Goal: Task Accomplishment & Management: Manage account settings

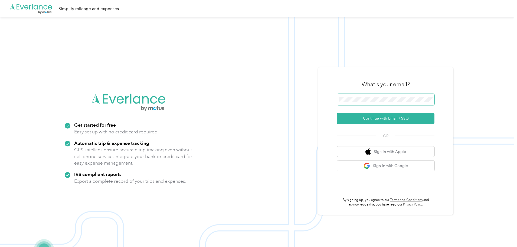
click at [378, 96] on span at bounding box center [386, 99] width 98 height 11
click at [382, 119] on button "Continue with Email / SSO" at bounding box center [386, 118] width 98 height 11
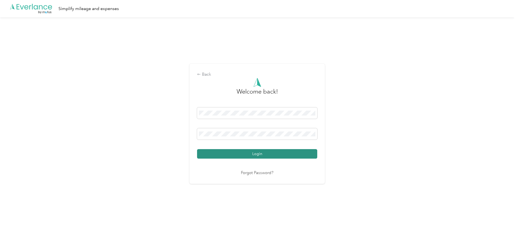
click at [261, 153] on button "Login" at bounding box center [257, 153] width 120 height 9
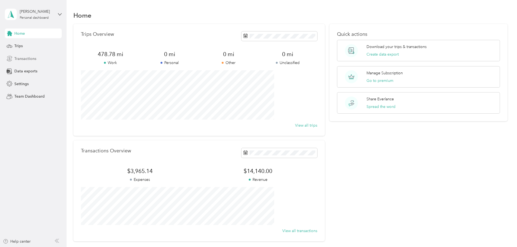
click at [29, 60] on span "Transactions" at bounding box center [25, 59] width 22 height 6
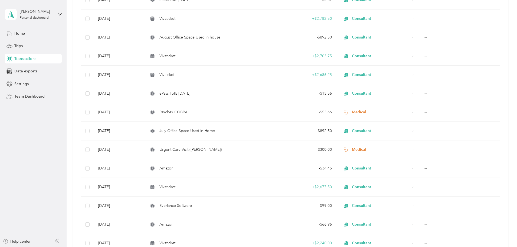
scroll to position [135, 0]
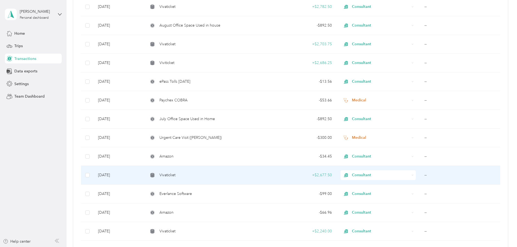
click at [445, 174] on td "--" at bounding box center [460, 175] width 80 height 19
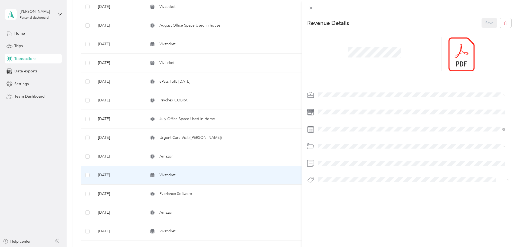
click at [98, 167] on div "This revenue cannot be edited because it is either under review, approved, or p…" at bounding box center [258, 123] width 517 height 247
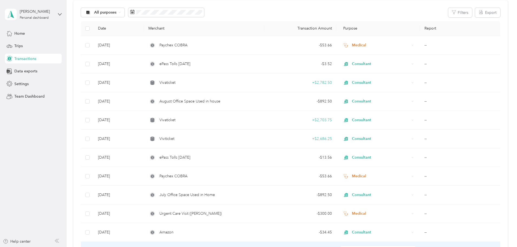
scroll to position [27, 0]
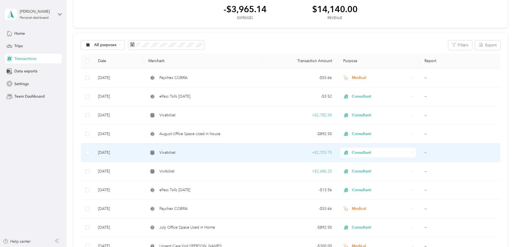
click at [262, 156] on td "Vivaticket" at bounding box center [204, 152] width 120 height 19
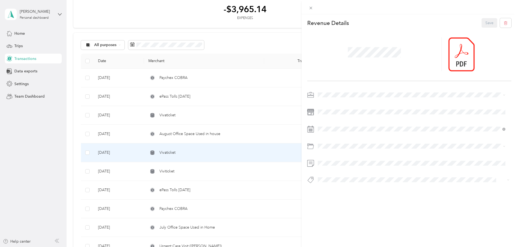
click at [270, 171] on div "This revenue cannot be edited because it is either under review, approved, or p…" at bounding box center [258, 123] width 517 height 247
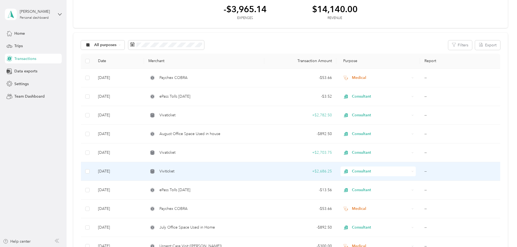
click at [270, 171] on td "+ $2,686.25" at bounding box center [300, 171] width 72 height 19
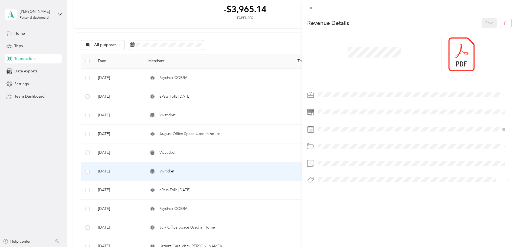
click at [260, 150] on div "This revenue cannot be edited because it is either under review, approved, or p…" at bounding box center [258, 123] width 517 height 247
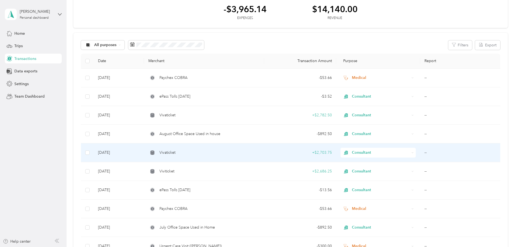
click at [260, 150] on div "Vivaticket" at bounding box center [203, 153] width 111 height 6
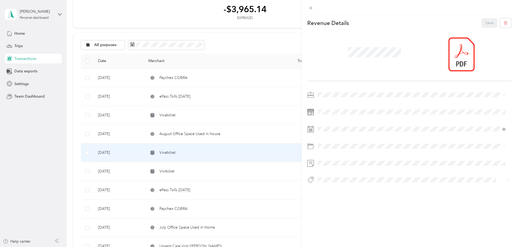
click at [123, 153] on div "This revenue cannot be edited because it is either under review, approved, or p…" at bounding box center [258, 123] width 517 height 247
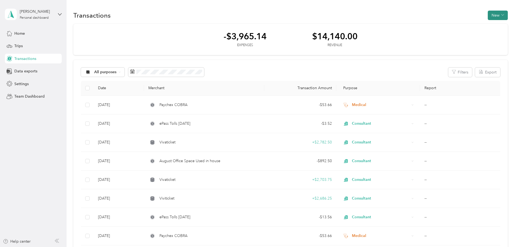
click at [488, 15] on button "New" at bounding box center [498, 15] width 20 height 9
click at [461, 34] on span "Revenue" at bounding box center [459, 35] width 15 height 6
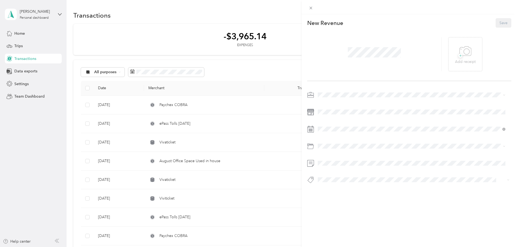
click at [361, 62] on div at bounding box center [374, 54] width 135 height 34
click at [358, 179] on div "4" at bounding box center [357, 178] width 7 height 7
click at [462, 55] on icon at bounding box center [466, 51] width 12 height 15
click at [456, 53] on icon at bounding box center [458, 54] width 5 height 3
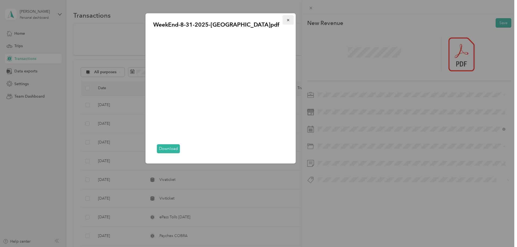
click at [287, 21] on icon "button" at bounding box center [289, 20] width 4 height 4
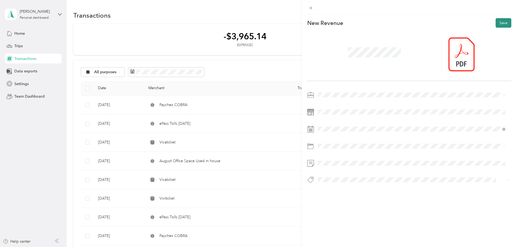
click at [497, 20] on button "Save" at bounding box center [504, 22] width 16 height 9
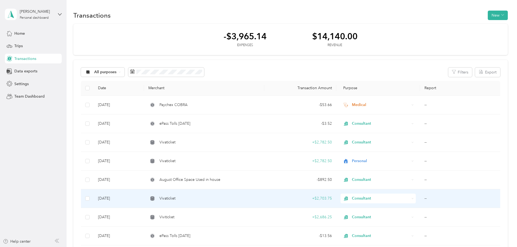
click at [270, 199] on td "+ $2,703.75" at bounding box center [300, 198] width 72 height 19
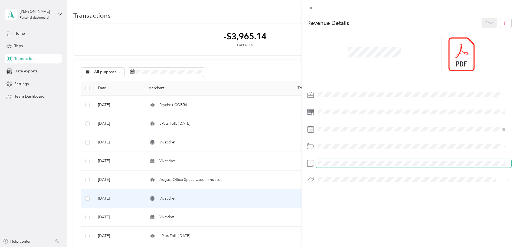
click at [312, 160] on div at bounding box center [409, 163] width 204 height 9
click at [233, 141] on div "This revenue cannot be edited because it is either under review, approved, or p…" at bounding box center [258, 123] width 517 height 247
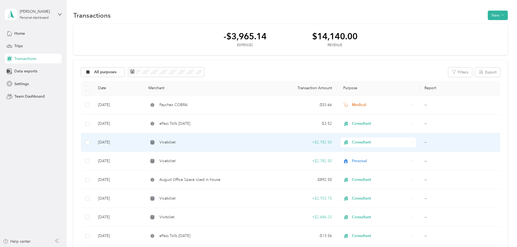
click at [259, 145] on td "Vivaticket" at bounding box center [204, 142] width 120 height 19
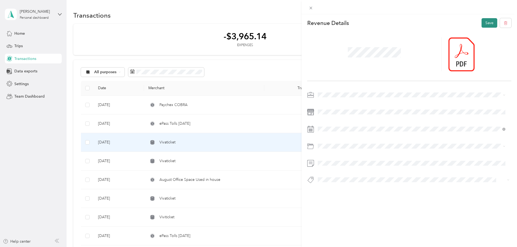
click at [482, 21] on button "Save" at bounding box center [490, 22] width 16 height 9
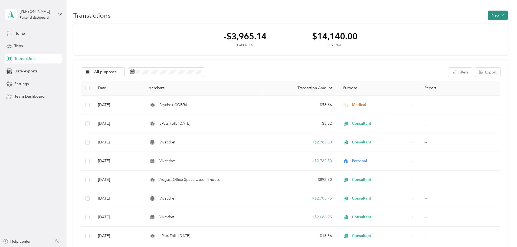
click at [502, 15] on icon "button" at bounding box center [503, 15] width 3 height 3
click at [458, 35] on span "Revenue" at bounding box center [459, 35] width 15 height 6
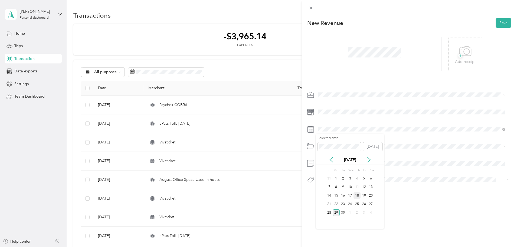
click at [357, 196] on div "18" at bounding box center [357, 195] width 7 height 7
click at [462, 46] on icon at bounding box center [466, 51] width 12 height 15
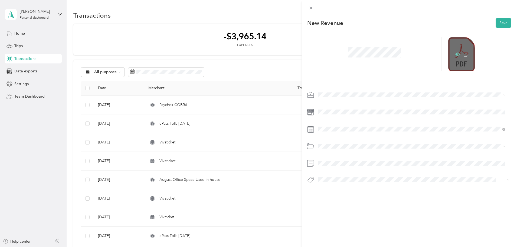
click at [457, 55] on icon at bounding box center [458, 54] width 2 height 2
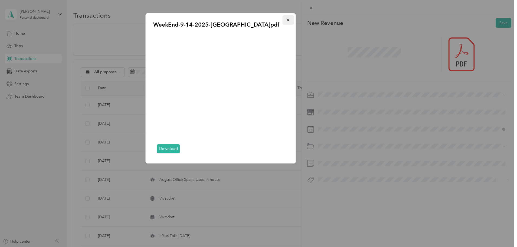
click at [286, 20] on button "button" at bounding box center [288, 19] width 11 height 9
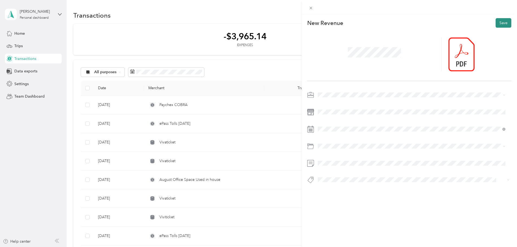
click at [497, 22] on button "Save" at bounding box center [504, 22] width 16 height 9
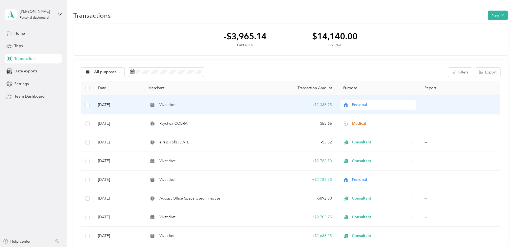
click at [371, 105] on span "Personal" at bounding box center [381, 105] width 58 height 6
click at [359, 133] on span "Consultant" at bounding box center [366, 134] width 43 height 6
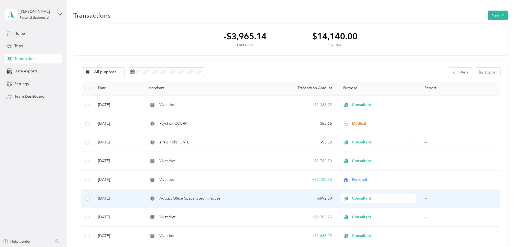
click at [259, 199] on div "August Office Space Used in house" at bounding box center [203, 198] width 111 height 6
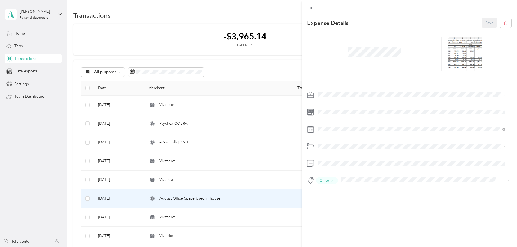
click at [234, 107] on div "This expense cannot be edited because it is either under review, approved, or p…" at bounding box center [258, 123] width 517 height 247
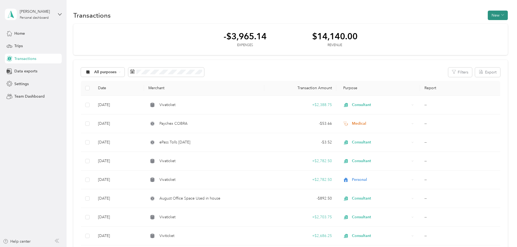
click at [488, 14] on button "New" at bounding box center [498, 15] width 20 height 9
click at [458, 35] on span "Revenue" at bounding box center [459, 35] width 15 height 6
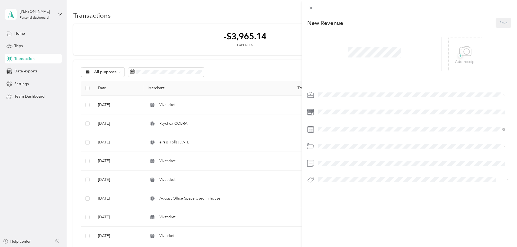
click at [336, 122] on span "Consultant" at bounding box center [329, 123] width 18 height 5
click at [356, 212] on div "2" at bounding box center [357, 212] width 7 height 7
click at [404, 51] on div at bounding box center [374, 54] width 135 height 34
click at [413, 60] on div at bounding box center [374, 54] width 135 height 34
click at [465, 57] on icon at bounding box center [466, 51] width 12 height 15
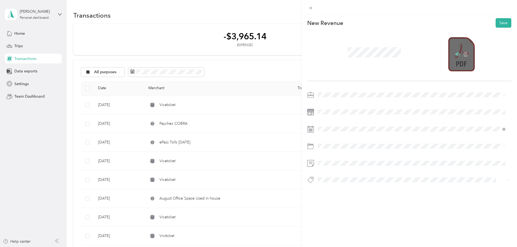
click at [456, 54] on icon at bounding box center [458, 54] width 5 height 3
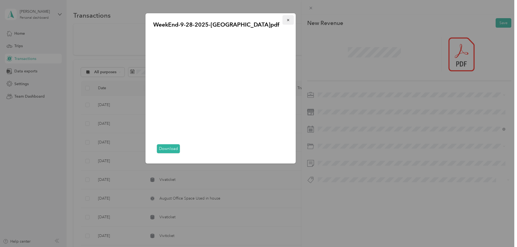
click at [288, 20] on icon "button" at bounding box center [288, 20] width 2 height 2
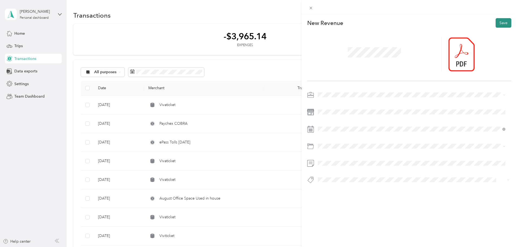
click at [496, 22] on button "Save" at bounding box center [504, 22] width 16 height 9
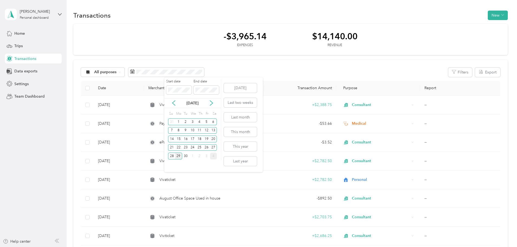
click at [213, 157] on div "4" at bounding box center [213, 156] width 7 height 7
click at [240, 102] on button "Last two weeks" at bounding box center [240, 102] width 33 height 9
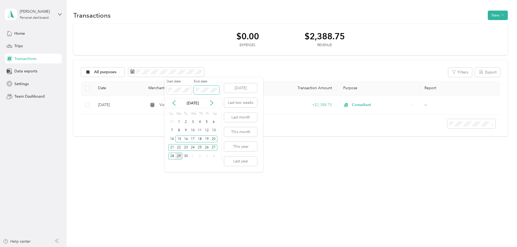
click at [194, 90] on span at bounding box center [206, 90] width 25 height 9
click at [207, 155] on div "3" at bounding box center [206, 156] width 7 height 7
click at [241, 104] on button "Last two weeks" at bounding box center [240, 102] width 33 height 9
click at [245, 103] on button "Last two weeks" at bounding box center [240, 102] width 33 height 9
click at [178, 139] on div "15" at bounding box center [179, 138] width 7 height 7
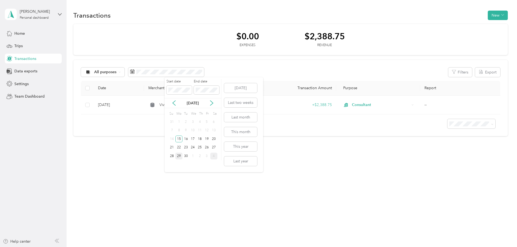
click at [214, 157] on div "4" at bounding box center [213, 156] width 7 height 7
click at [243, 145] on button "This year" at bounding box center [240, 146] width 33 height 9
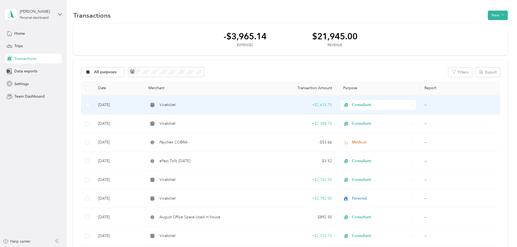
click at [268, 100] on td "+ $2,633.75" at bounding box center [300, 105] width 72 height 19
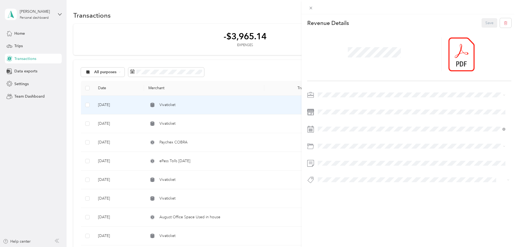
click at [260, 122] on div "This revenue cannot be edited because it is either under review, approved, or p…" at bounding box center [258, 123] width 517 height 247
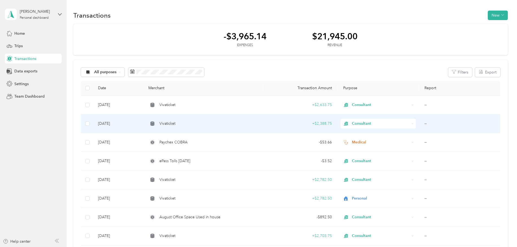
click at [261, 117] on td "Vivaticket" at bounding box center [204, 123] width 120 height 19
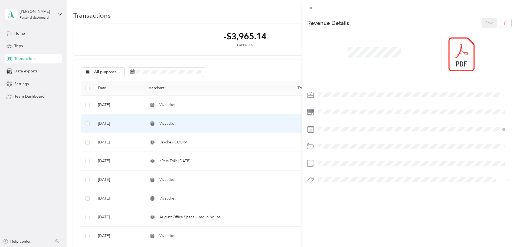
click at [262, 96] on div "This revenue cannot be edited because it is either under review, approved, or p…" at bounding box center [258, 123] width 517 height 247
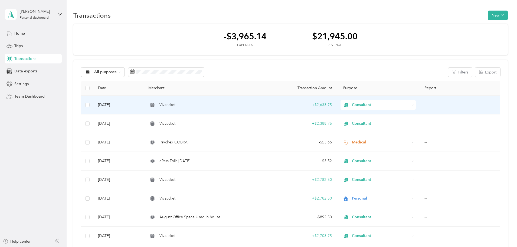
click at [268, 96] on td "+ $2,633.75" at bounding box center [300, 105] width 72 height 19
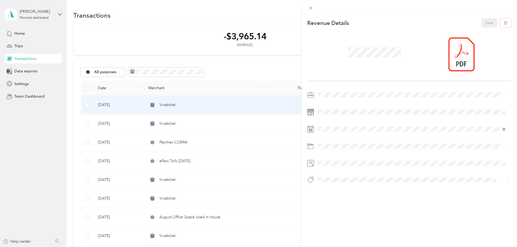
click at [275, 64] on div "This revenue cannot be edited because it is either under review, approved, or p…" at bounding box center [258, 123] width 517 height 247
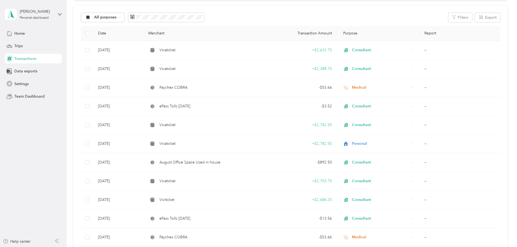
scroll to position [54, 0]
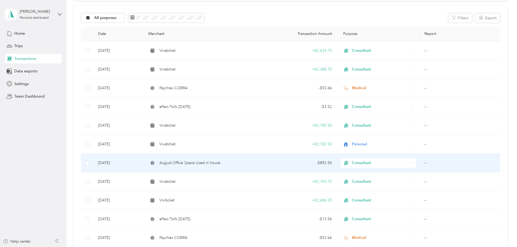
click at [280, 163] on div "- $892.50" at bounding box center [300, 163] width 63 height 6
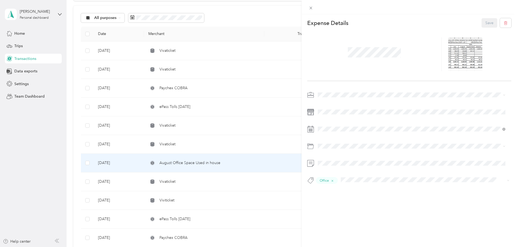
click at [272, 166] on div "This expense cannot be edited because it is either under review, approved, or p…" at bounding box center [258, 123] width 517 height 247
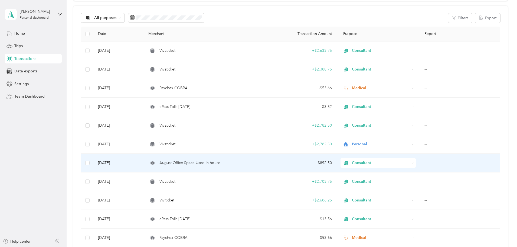
click at [268, 166] on td "- $892.50" at bounding box center [300, 163] width 72 height 19
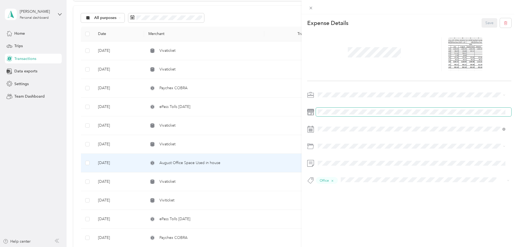
click at [315, 111] on div at bounding box center [409, 112] width 204 height 9
click at [313, 8] on icon at bounding box center [311, 8] width 5 height 5
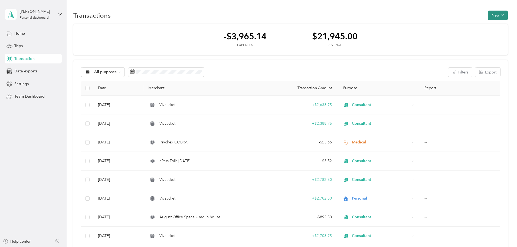
click at [488, 15] on button "New" at bounding box center [498, 15] width 20 height 9
click at [460, 26] on span "Expense" at bounding box center [459, 26] width 15 height 6
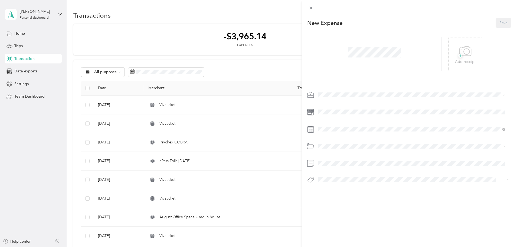
click at [333, 124] on div "Consultant" at bounding box center [412, 124] width 184 height 6
click at [348, 108] on span at bounding box center [414, 112] width 196 height 9
click at [317, 112] on span at bounding box center [414, 112] width 196 height 9
click at [349, 211] on div "1" at bounding box center [350, 212] width 7 height 7
click at [334, 177] on span "Home Office Deductions" at bounding box center [341, 177] width 43 height 5
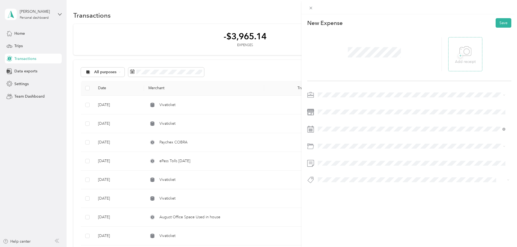
click at [460, 53] on icon at bounding box center [466, 51] width 12 height 15
click at [500, 22] on button "Save" at bounding box center [504, 22] width 16 height 9
click at [501, 23] on button "Save" at bounding box center [504, 22] width 16 height 9
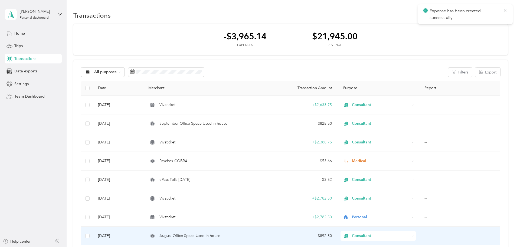
click at [289, 236] on div "- $892.50" at bounding box center [300, 236] width 63 height 6
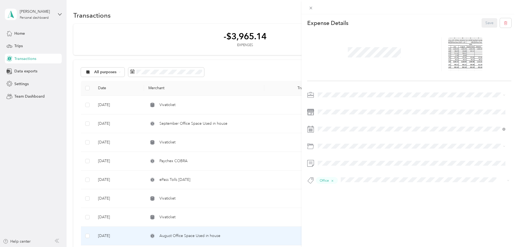
click at [260, 106] on div "This expense cannot be edited because it is either under review, approved, or p…" at bounding box center [258, 123] width 517 height 247
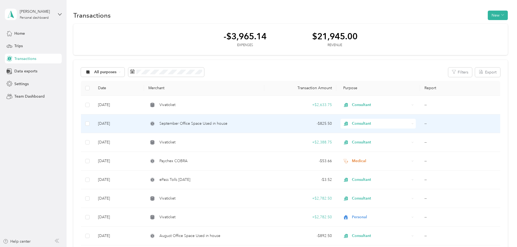
click at [287, 123] on div "- $825.50" at bounding box center [300, 124] width 63 height 6
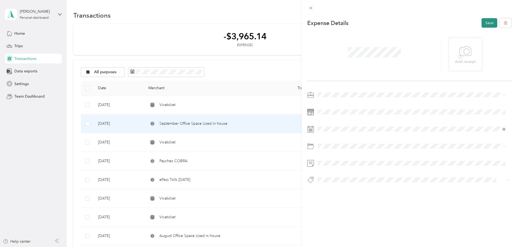
click at [487, 24] on button "Save" at bounding box center [490, 22] width 16 height 9
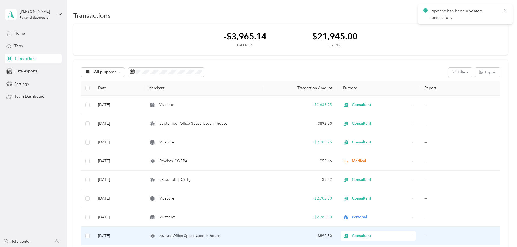
click at [269, 237] on td "- $892.50" at bounding box center [300, 235] width 72 height 19
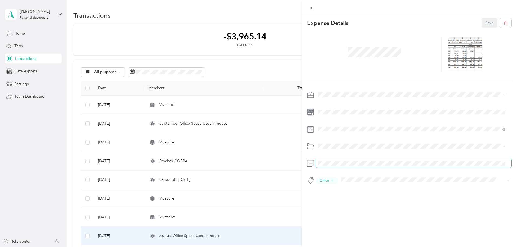
scroll to position [0, 56]
click at [509, 164] on div "Expense Details Save Office" at bounding box center [410, 110] width 216 height 193
click at [263, 125] on div "This expense cannot be edited because it is either under review, approved, or p…" at bounding box center [258, 123] width 517 height 247
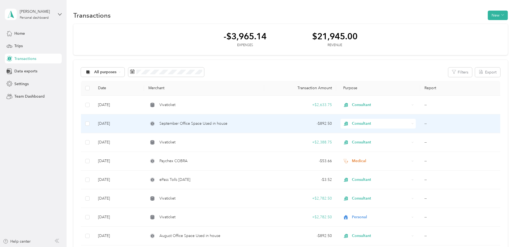
click at [260, 125] on div "September Office Space Used in house" at bounding box center [203, 124] width 111 height 6
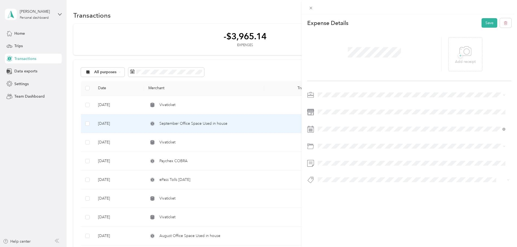
click at [334, 188] on button "Office" at bounding box center [328, 189] width 17 height 7
click at [515, 163] on div "This expense cannot be edited because it is either under review, approved, or p…" at bounding box center [410, 137] width 216 height 247
click at [426, 166] on span at bounding box center [414, 163] width 196 height 9
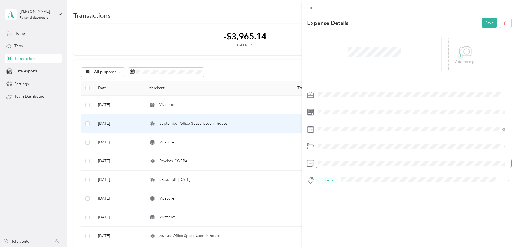
scroll to position [0, 56]
click at [511, 161] on div "Expense Details Save + Add receipt Office" at bounding box center [410, 110] width 216 height 193
click at [485, 23] on button "Save" at bounding box center [490, 22] width 16 height 9
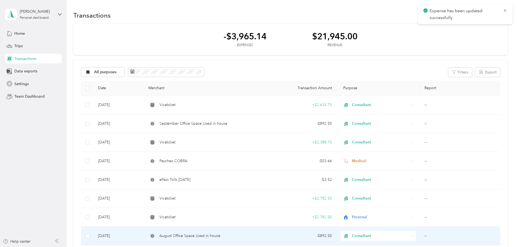
click at [258, 233] on div "August Office Space Used in house" at bounding box center [203, 236] width 111 height 6
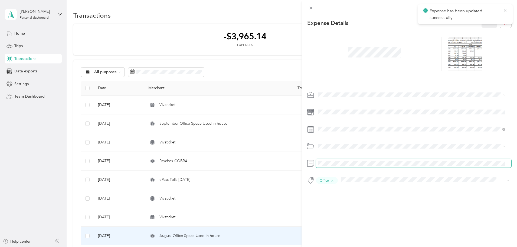
scroll to position [0, 56]
click at [515, 162] on html "Expense has been updated successfully [PERSON_NAME] Personal dashboard Home Tri…" at bounding box center [257, 123] width 515 height 247
click at [482, 21] on button "Save" at bounding box center [490, 22] width 16 height 9
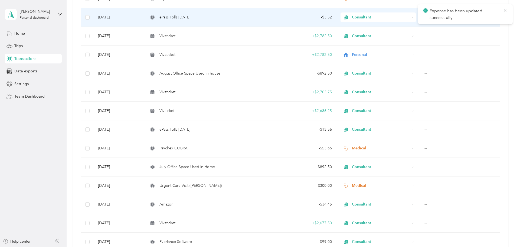
scroll to position [190, 0]
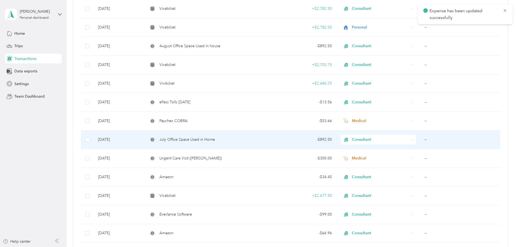
click at [260, 137] on div "July Office Space Used in Home" at bounding box center [203, 140] width 111 height 6
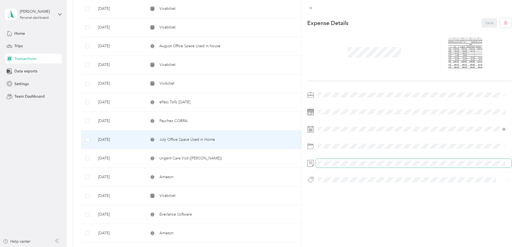
scroll to position [0, 56]
click at [516, 161] on div "This expense cannot be edited because it is either under review, approved, or p…" at bounding box center [410, 137] width 216 height 247
click at [486, 20] on button "Save" at bounding box center [490, 22] width 16 height 9
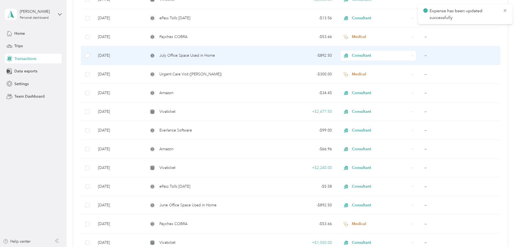
scroll to position [325, 0]
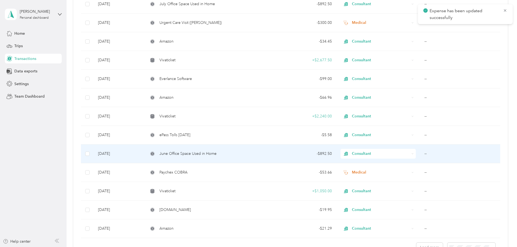
click at [271, 154] on td "- $892.50" at bounding box center [300, 153] width 72 height 19
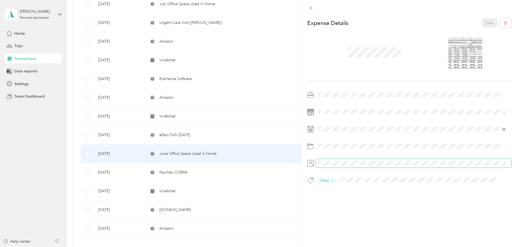
scroll to position [0, 56]
click at [515, 163] on html "[PERSON_NAME] Personal dashboard Home Trips Transactions Data exports Settings …" at bounding box center [257, 123] width 515 height 247
click at [482, 20] on button "Save" at bounding box center [490, 22] width 16 height 9
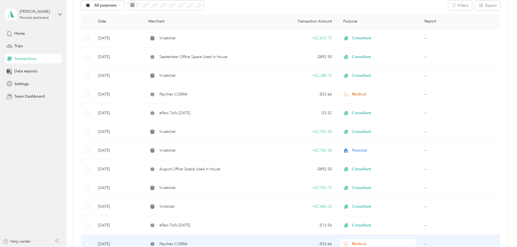
scroll to position [54, 0]
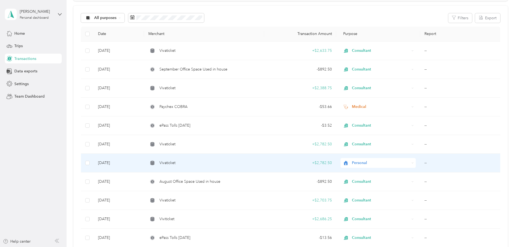
click at [264, 164] on td "Vivaticket" at bounding box center [204, 163] width 120 height 19
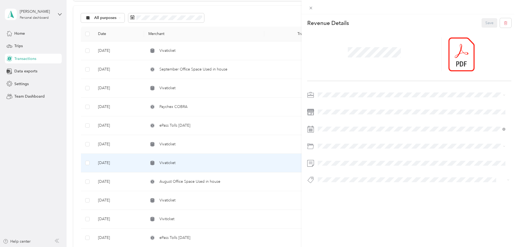
click at [247, 145] on div "This revenue cannot be edited because it is either under review, approved, or p…" at bounding box center [258, 123] width 517 height 247
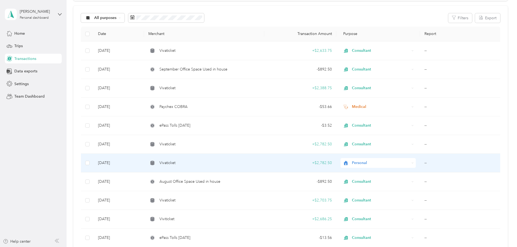
click at [377, 162] on span "Personal" at bounding box center [381, 163] width 58 height 6
click at [365, 191] on span "Consultant" at bounding box center [366, 191] width 43 height 6
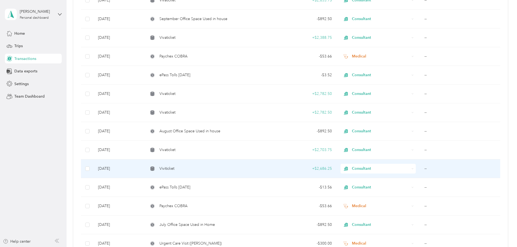
scroll to position [54, 0]
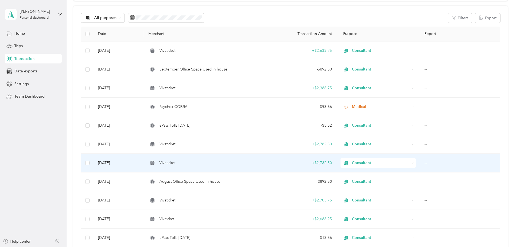
click at [278, 167] on td "+ $2,782.50" at bounding box center [300, 163] width 72 height 19
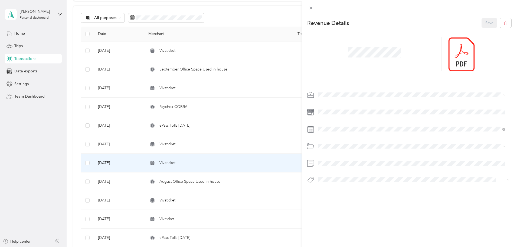
click at [274, 143] on div "This revenue cannot be edited because it is either under review, approved, or p…" at bounding box center [258, 123] width 517 height 247
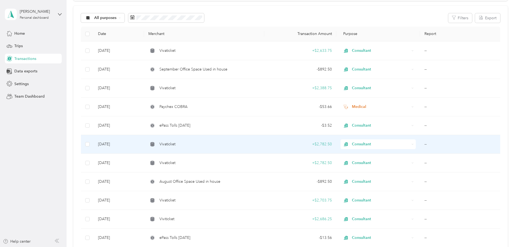
click at [274, 143] on div "+ $2,782.50" at bounding box center [300, 144] width 63 height 6
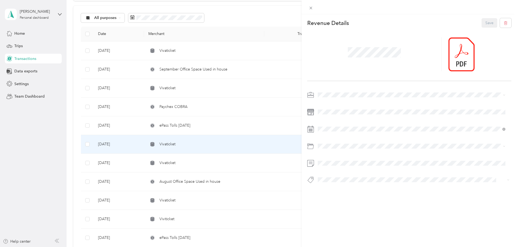
click at [271, 165] on div "This revenue cannot be edited because it is either under review, approved, or p…" at bounding box center [258, 123] width 517 height 247
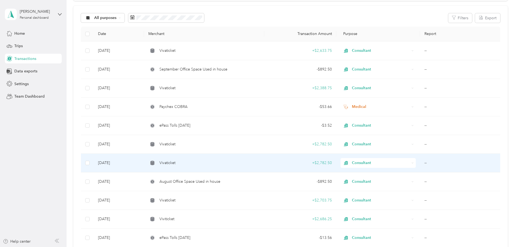
click at [274, 163] on div "+ $2,782.50" at bounding box center [300, 163] width 63 height 6
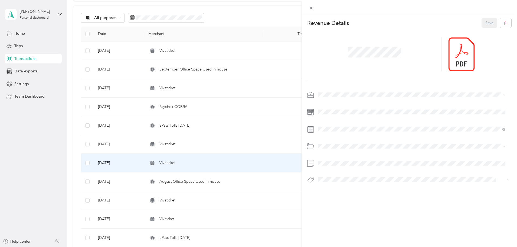
click at [270, 138] on div "This revenue cannot be edited because it is either under review, approved, or p…" at bounding box center [258, 123] width 517 height 247
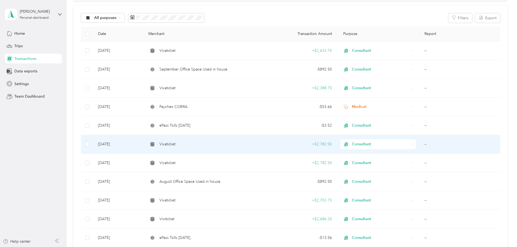
click at [264, 142] on td "Vivaticket" at bounding box center [204, 144] width 120 height 19
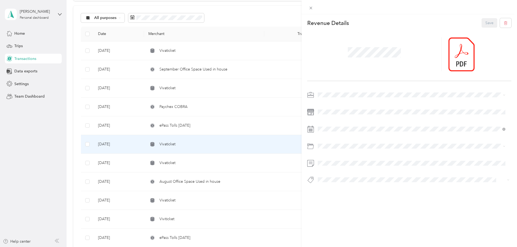
click at [269, 164] on div "This revenue cannot be edited because it is either under review, approved, or p…" at bounding box center [258, 123] width 517 height 247
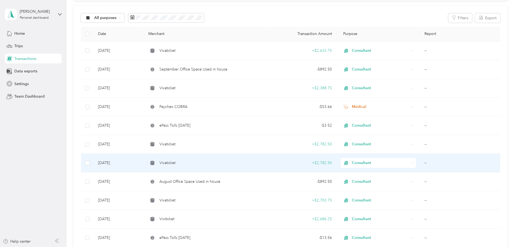
click at [269, 164] on td "+ $2,782.50" at bounding box center [300, 163] width 72 height 19
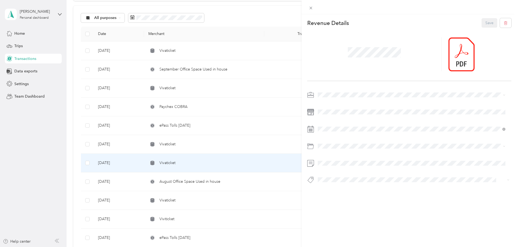
click at [258, 144] on div "This revenue cannot be edited because it is either under review, approved, or p…" at bounding box center [258, 123] width 517 height 247
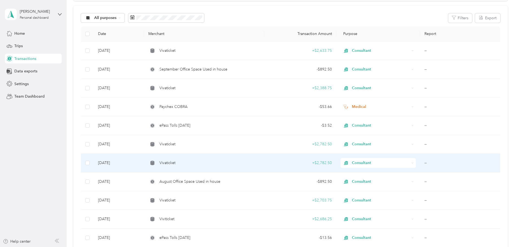
click at [264, 164] on td "Vivaticket" at bounding box center [204, 163] width 120 height 19
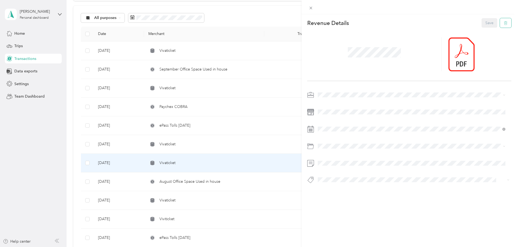
click at [504, 23] on icon "button" at bounding box center [506, 23] width 4 height 4
click at [487, 25] on button "Yes" at bounding box center [486, 26] width 11 height 9
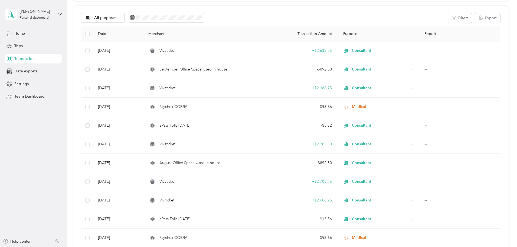
scroll to position [27, 0]
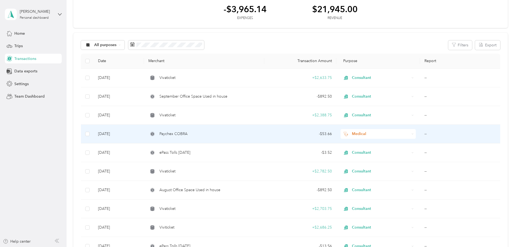
click at [281, 137] on td "- $53.66" at bounding box center [300, 134] width 72 height 19
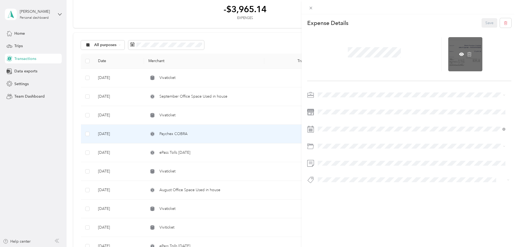
click at [456, 53] on div at bounding box center [466, 54] width 34 height 34
click at [459, 53] on icon at bounding box center [461, 54] width 5 height 5
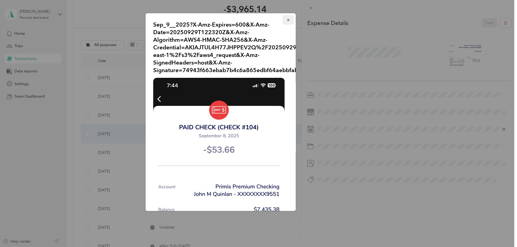
click at [287, 18] on icon "button" at bounding box center [289, 20] width 4 height 4
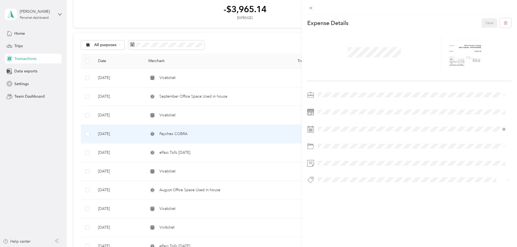
click at [272, 71] on div "This expense cannot be edited because it is either under review, approved, or p…" at bounding box center [258, 123] width 517 height 247
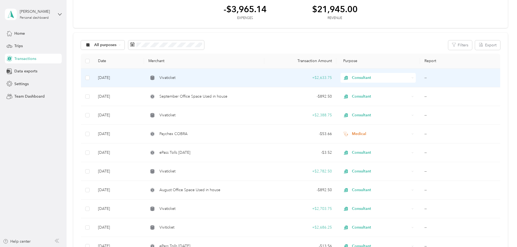
click at [264, 76] on td "Vivaticket" at bounding box center [204, 78] width 120 height 19
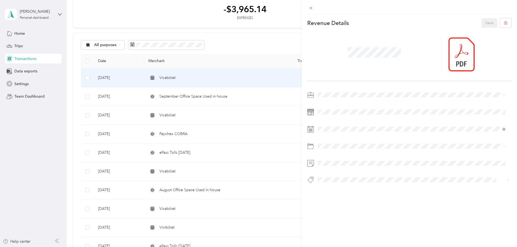
click at [282, 20] on div "This revenue cannot be edited because it is either under review, approved, or p…" at bounding box center [258, 123] width 517 height 247
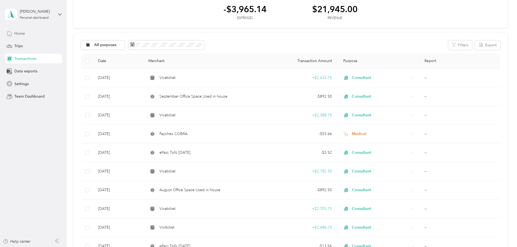
click at [20, 32] on span "Home" at bounding box center [19, 34] width 11 height 6
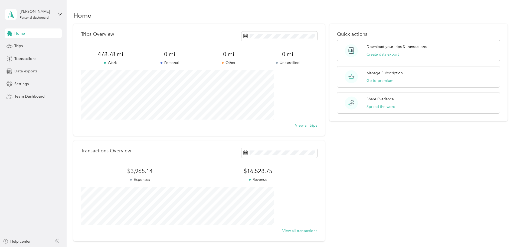
click at [21, 68] on div "Data exports" at bounding box center [33, 71] width 57 height 10
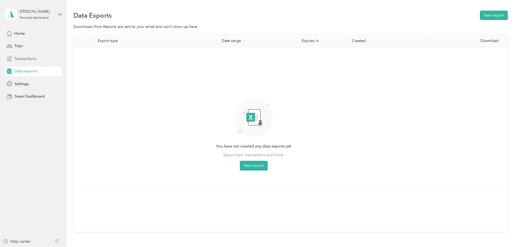
click at [22, 57] on span "Transactions" at bounding box center [25, 59] width 22 height 6
